Goal: Book appointment/travel/reservation

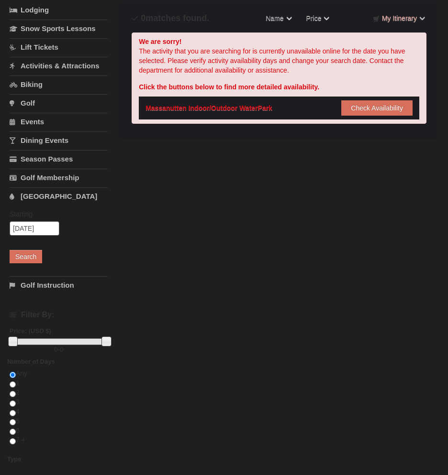
scroll to position [48, 0]
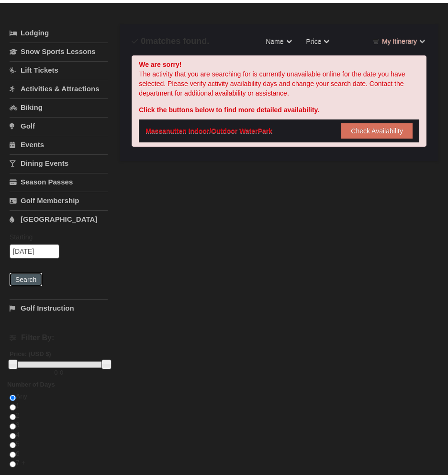
click at [31, 286] on button "Search" at bounding box center [26, 279] width 33 height 13
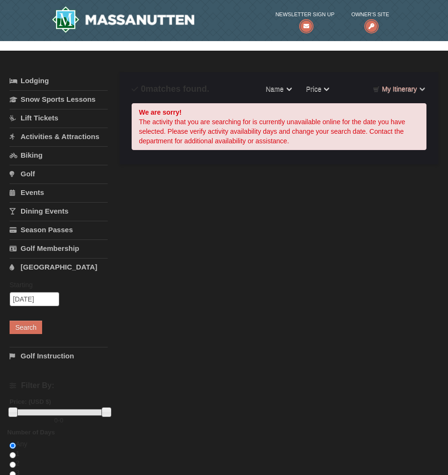
click at [41, 276] on link "[GEOGRAPHIC_DATA]" at bounding box center [59, 267] width 98 height 18
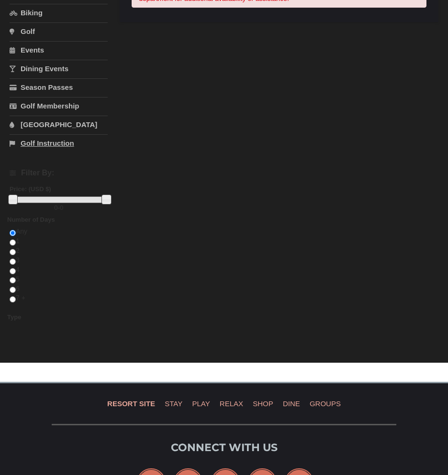
scroll to position [143, 0]
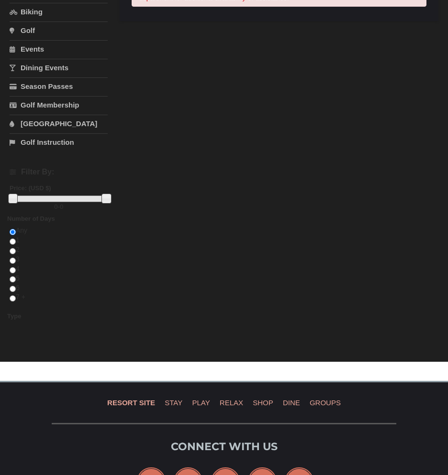
click at [33, 132] on link "[GEOGRAPHIC_DATA]" at bounding box center [59, 124] width 98 height 18
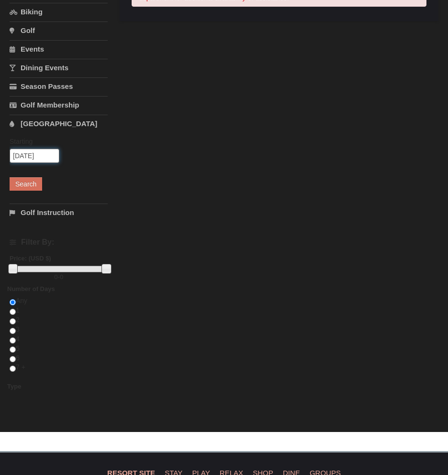
click at [31, 163] on input "[DATE]" at bounding box center [35, 156] width 50 height 14
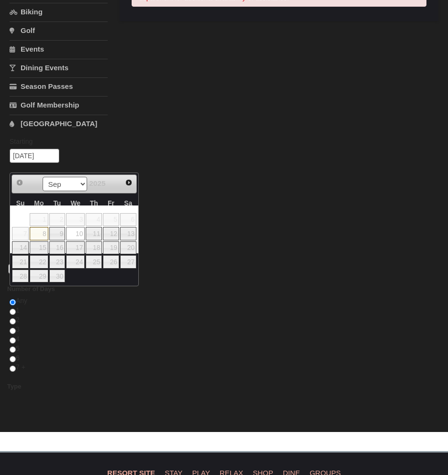
click at [43, 231] on link "8" at bounding box center [39, 233] width 18 height 13
type input "[DATE]"
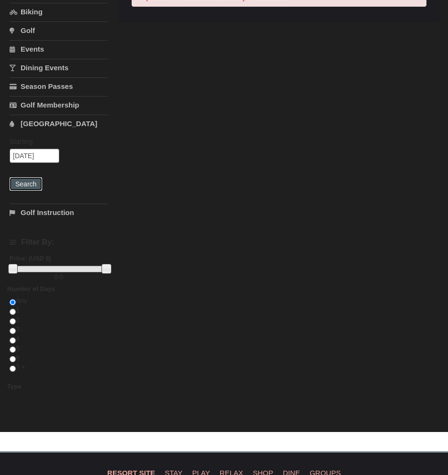
click at [19, 191] on button "Search" at bounding box center [26, 183] width 33 height 13
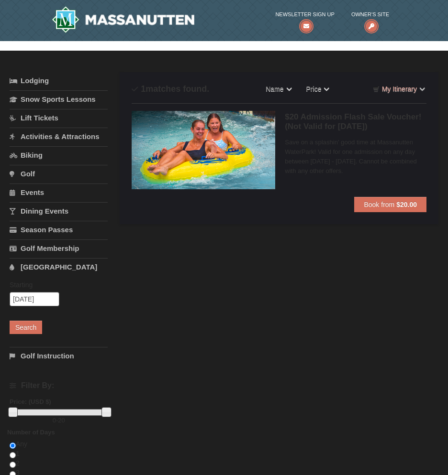
click at [369, 116] on h5 "$20 Admission Flash Sale Voucher! (Not Valid for Today) Massanutten Indoor/Outd…" at bounding box center [356, 121] width 142 height 19
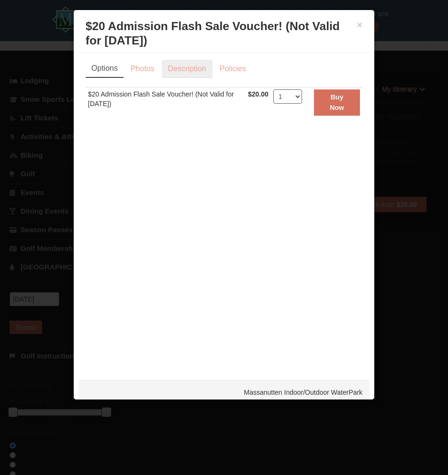
click at [185, 68] on link "Description" at bounding box center [187, 69] width 51 height 18
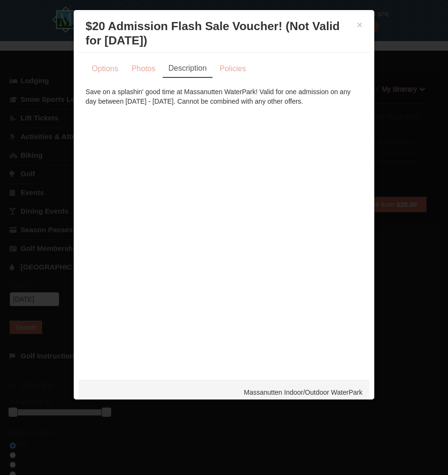
click at [53, 115] on div at bounding box center [224, 237] width 448 height 475
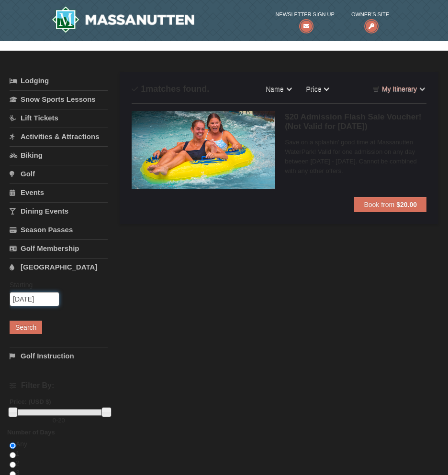
click at [36, 307] on input "09/08/2025" at bounding box center [35, 299] width 50 height 14
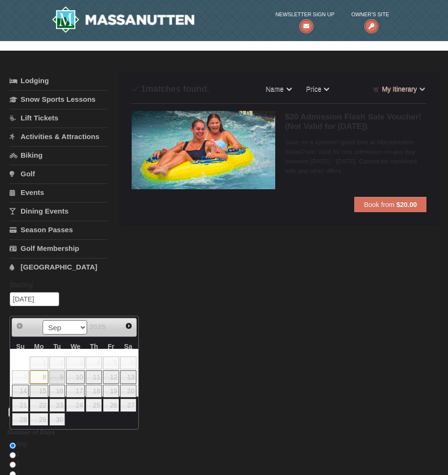
click at [60, 374] on link "9" at bounding box center [57, 377] width 16 height 13
type input "[DATE]"
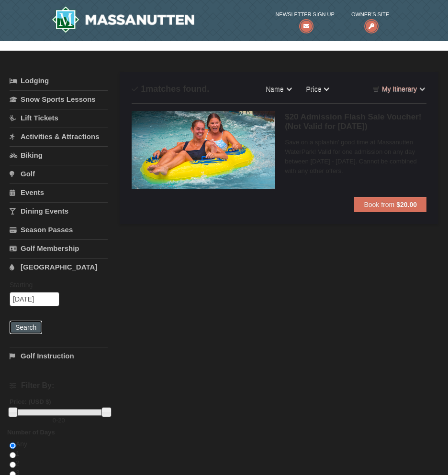
click at [29, 331] on button "Search" at bounding box center [26, 327] width 33 height 13
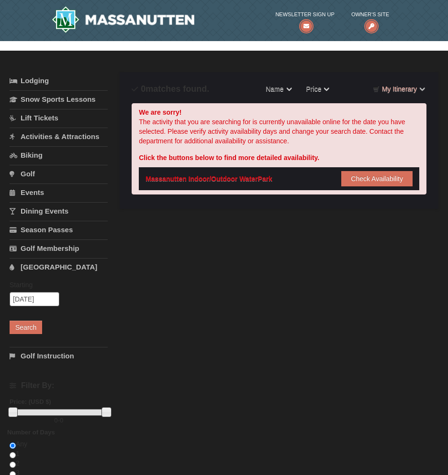
click at [249, 156] on div "Click the buttons below to find more detailed availability." at bounding box center [279, 158] width 280 height 10
click at [277, 157] on div "Click the buttons below to find more detailed availability." at bounding box center [279, 158] width 280 height 10
click at [360, 172] on button "Check Availability" at bounding box center [376, 178] width 71 height 15
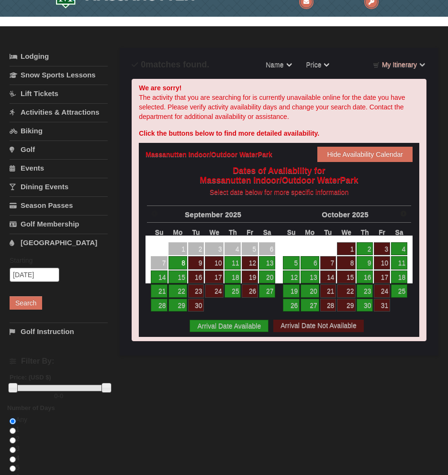
scroll to position [48, 0]
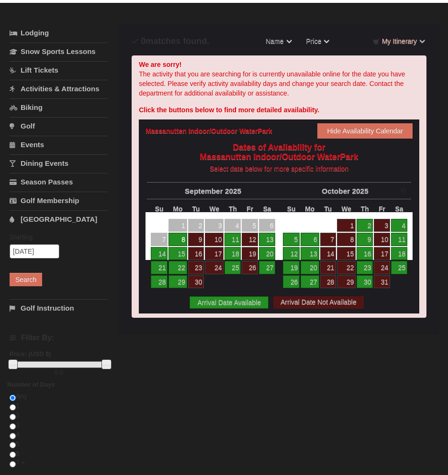
click at [228, 242] on link "11" at bounding box center [232, 239] width 16 height 13
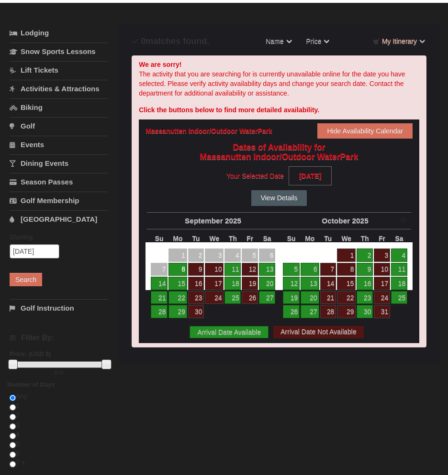
click at [263, 201] on button "View Details" at bounding box center [279, 197] width 56 height 15
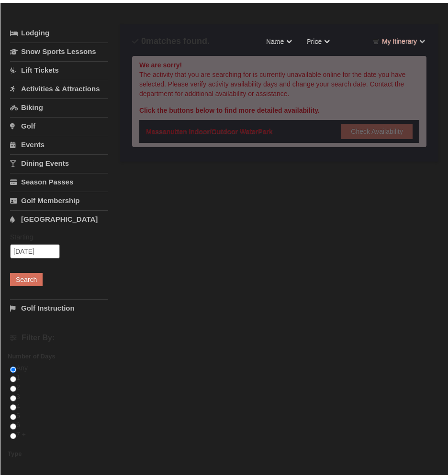
scroll to position [48, 0]
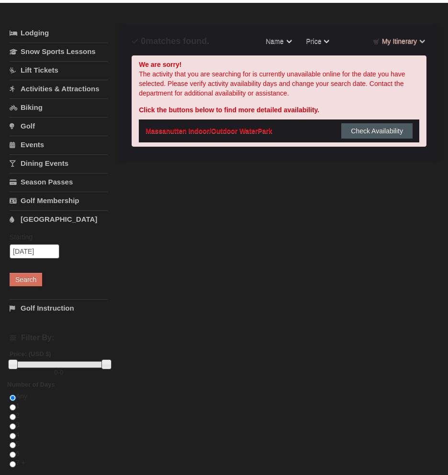
click at [360, 126] on button "Check Availability" at bounding box center [376, 130] width 71 height 15
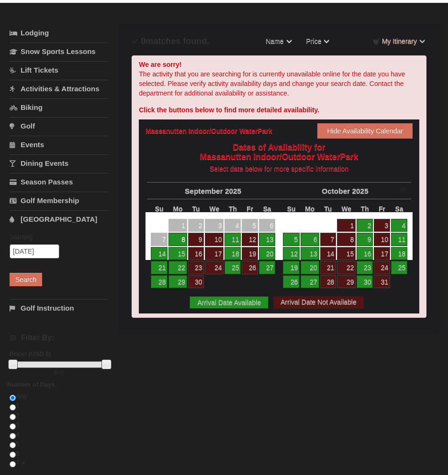
click at [183, 239] on link "8" at bounding box center [177, 239] width 18 height 13
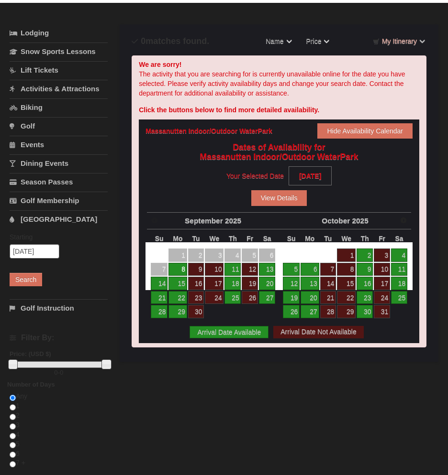
click at [295, 208] on div "Dates of Availability for Massanutten Indoor/Outdoor WaterPark Select date belo…" at bounding box center [278, 243] width 267 height 201
click at [295, 205] on button "View Details" at bounding box center [279, 197] width 56 height 15
